Goal: Information Seeking & Learning: Learn about a topic

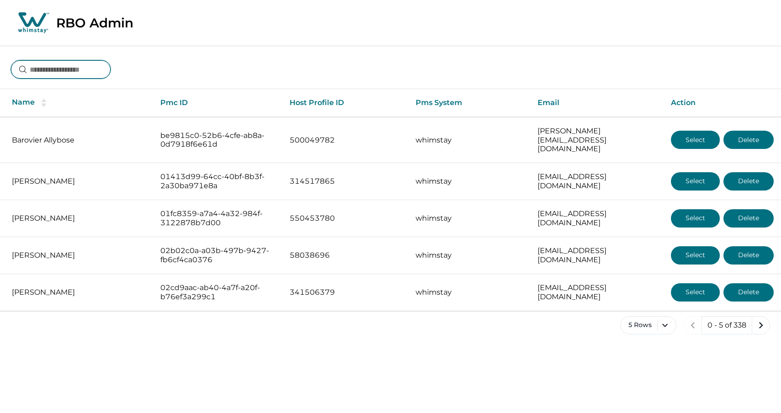
click at [76, 65] on input at bounding box center [61, 69] width 100 height 18
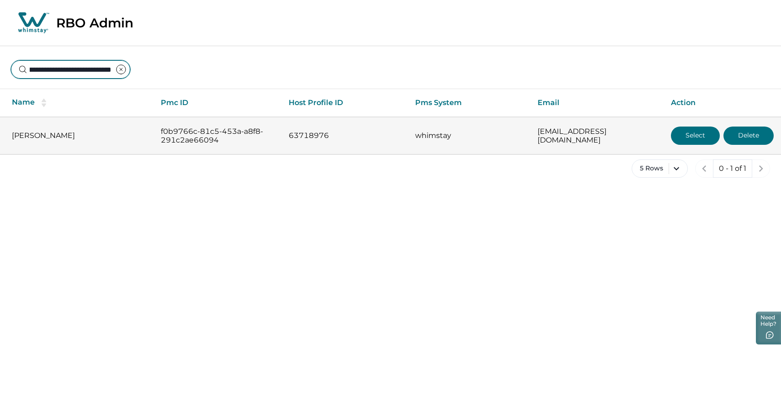
type input "**********"
click at [689, 136] on button "Select" at bounding box center [695, 136] width 49 height 18
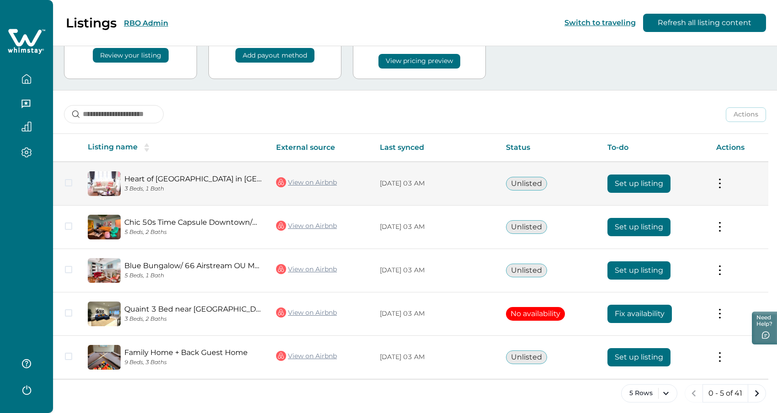
scroll to position [70, 0]
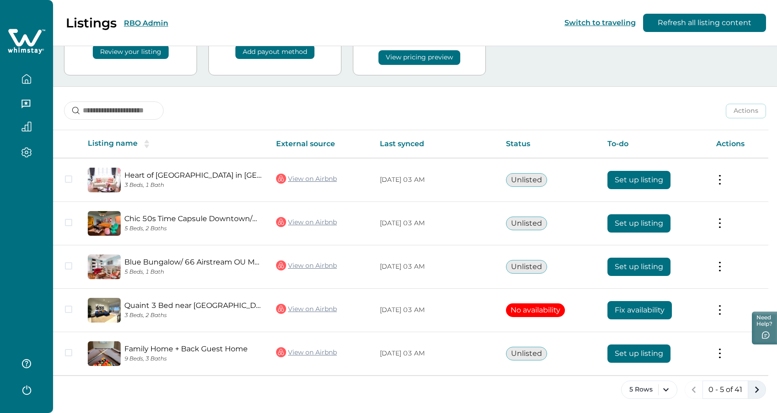
click at [757, 389] on icon "next page" at bounding box center [757, 390] width 4 height 6
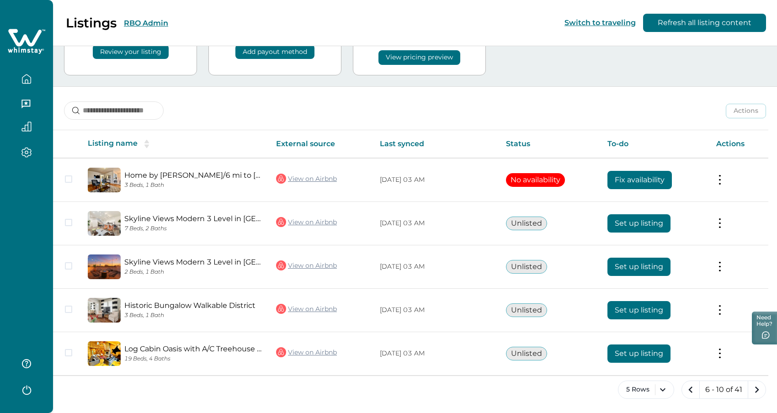
click at [757, 389] on icon "next page" at bounding box center [757, 390] width 4 height 6
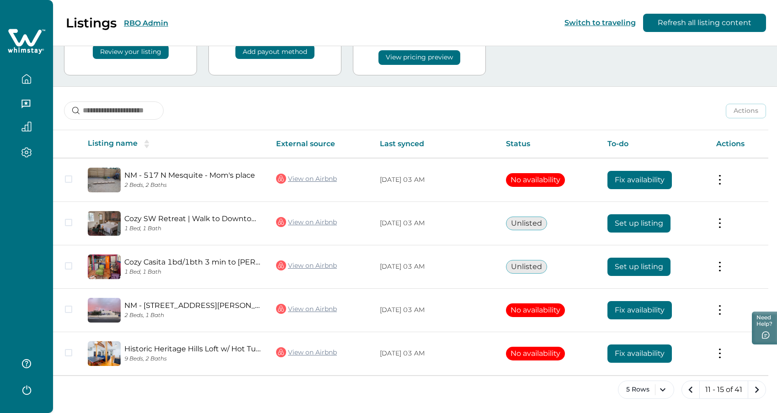
click at [757, 389] on icon "next page" at bounding box center [757, 390] width 4 height 6
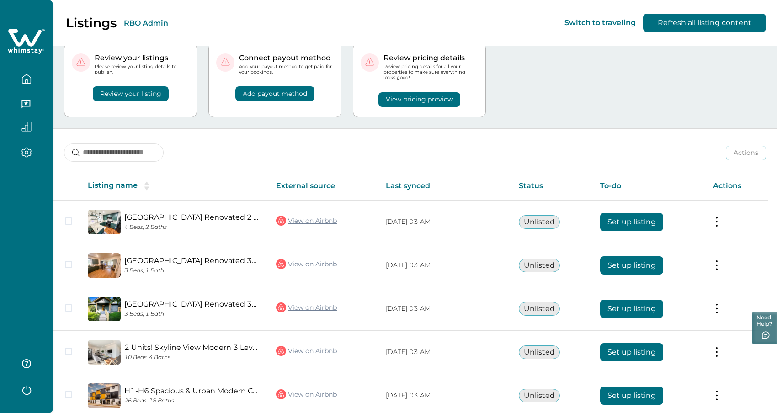
scroll to position [70, 0]
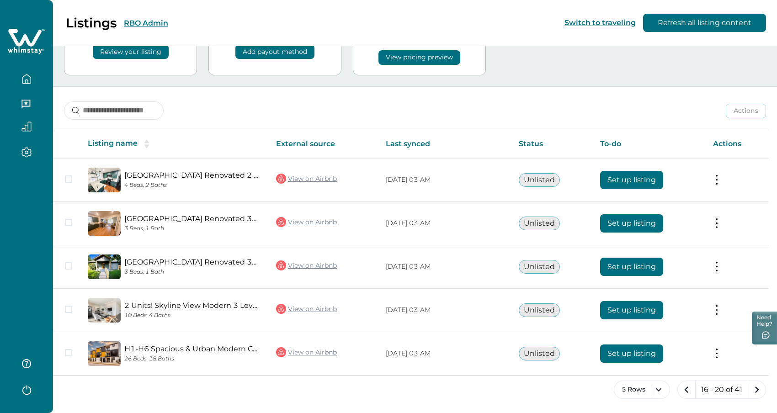
click at [757, 389] on icon "next page" at bounding box center [757, 390] width 4 height 6
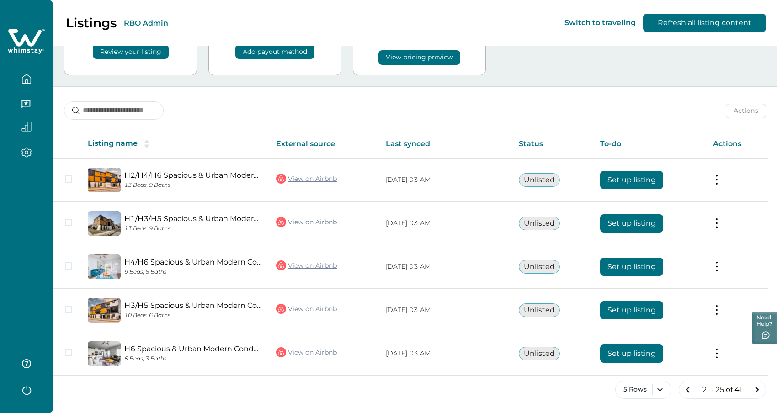
click at [757, 389] on icon "next page" at bounding box center [757, 390] width 4 height 6
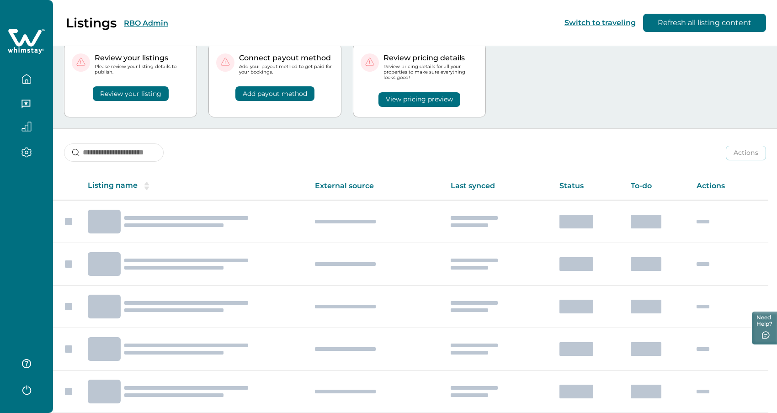
scroll to position [70, 0]
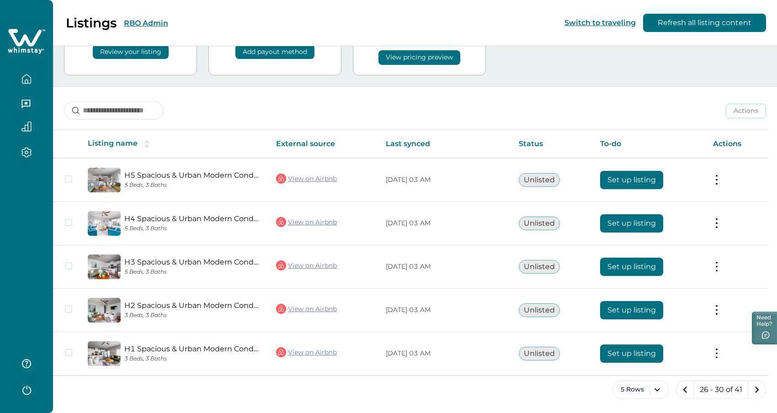
click at [757, 389] on icon "next page" at bounding box center [757, 390] width 4 height 6
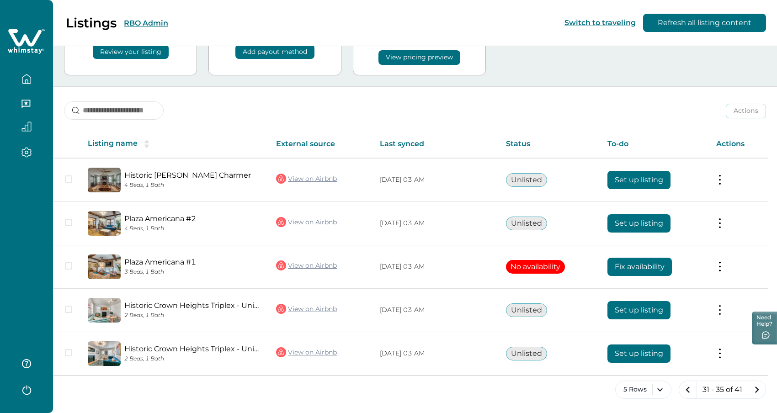
click at [757, 389] on icon "next page" at bounding box center [757, 390] width 4 height 6
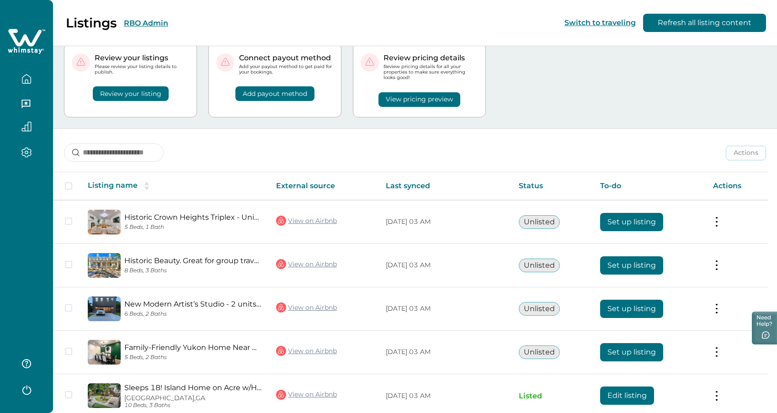
scroll to position [70, 0]
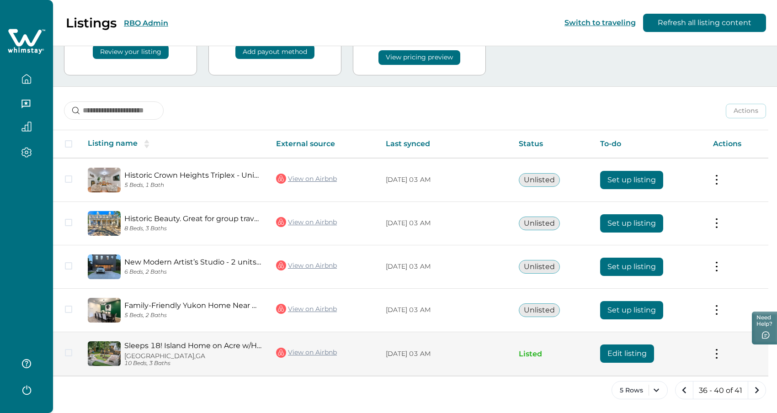
click at [147, 347] on link "Sleeps 18! Island Home on Acre w/Hidden Speakeasy" at bounding box center [192, 345] width 137 height 9
click at [306, 353] on link "View on Airbnb" at bounding box center [306, 353] width 61 height 12
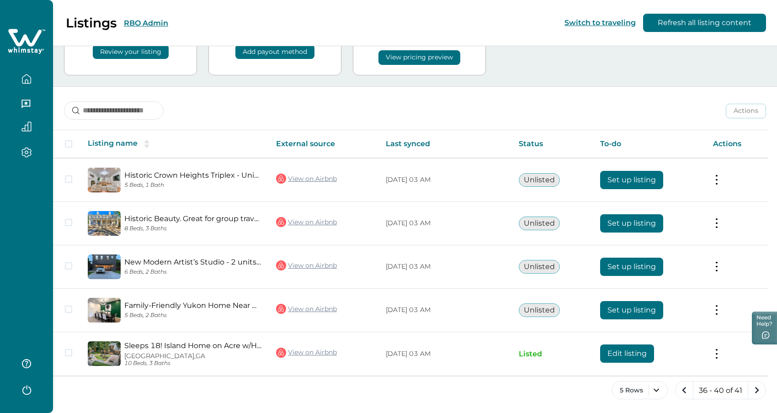
scroll to position [71, 0]
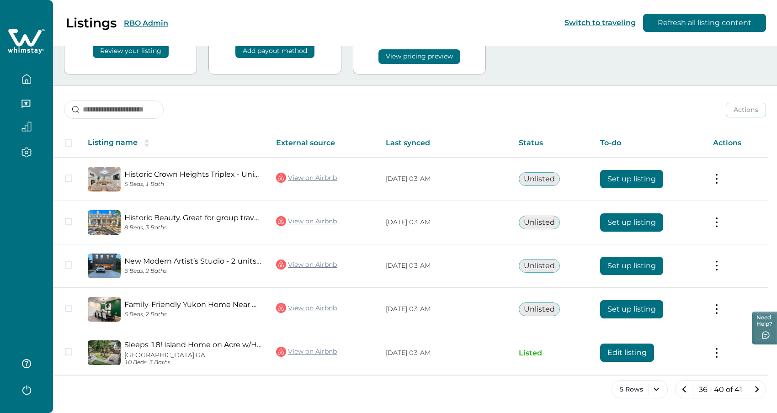
click at [153, 25] on button "RBO Admin" at bounding box center [146, 23] width 44 height 9
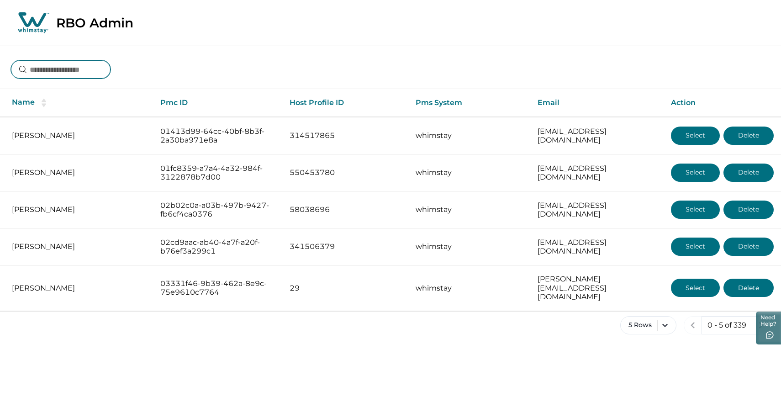
click at [80, 70] on input at bounding box center [61, 69] width 100 height 18
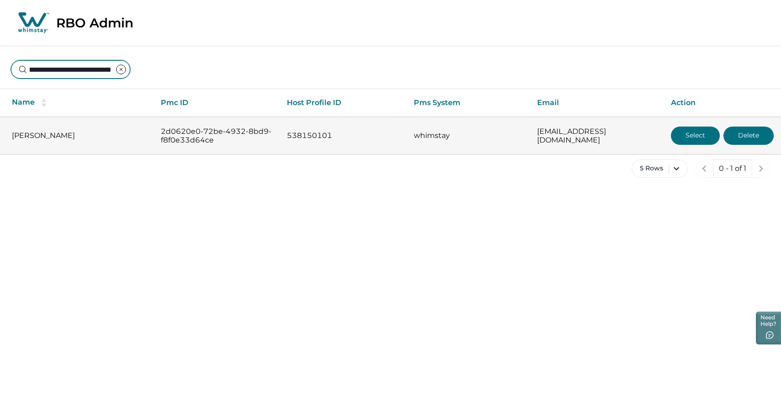
type input "**********"
click at [687, 136] on button "Select" at bounding box center [695, 136] width 49 height 18
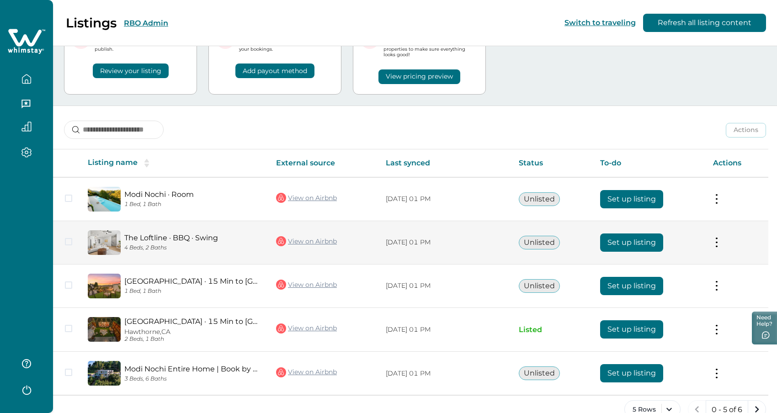
scroll to position [71, 0]
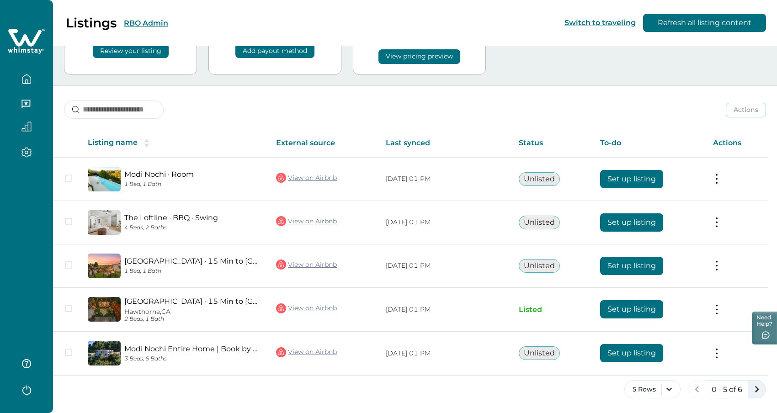
click at [760, 388] on icon "next page" at bounding box center [756, 389] width 13 height 13
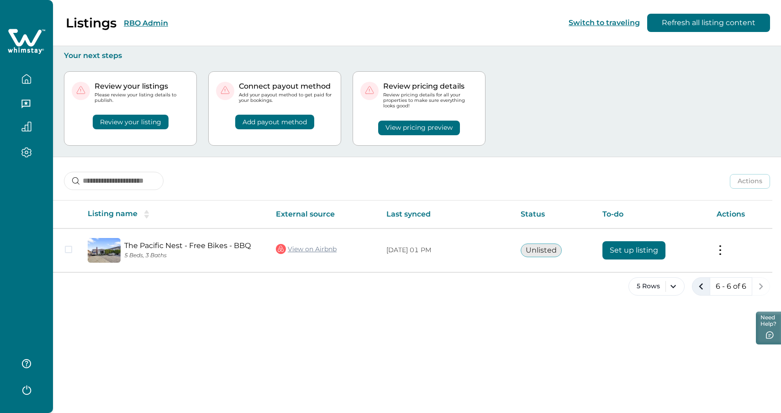
click at [702, 284] on icon "previous page" at bounding box center [701, 286] width 4 height 6
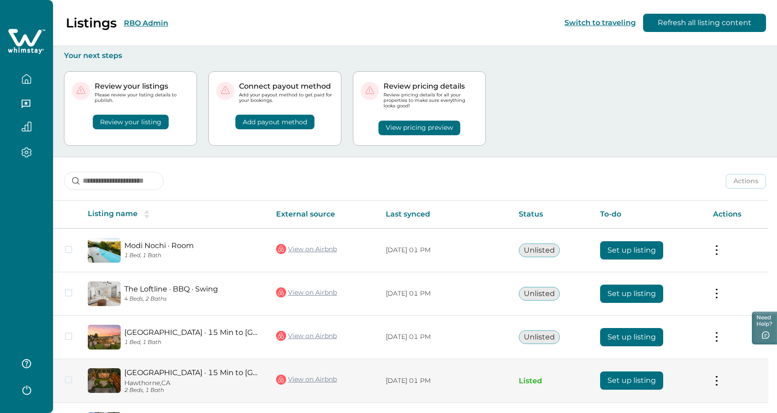
click at [155, 374] on link "[GEOGRAPHIC_DATA] · 15 Min to [GEOGRAPHIC_DATA] · [GEOGRAPHIC_DATA]" at bounding box center [192, 372] width 137 height 9
